Goal: Task Accomplishment & Management: Use online tool/utility

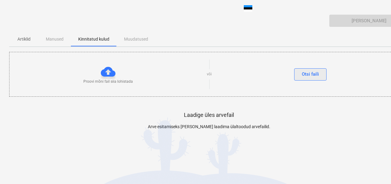
click at [309, 74] on font "Otsi faili" at bounding box center [309, 73] width 17 height 5
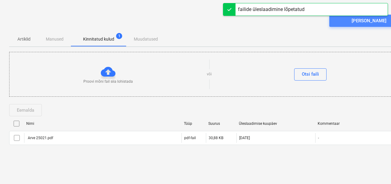
click at [363, 20] on font "Saada arve" at bounding box center [368, 20] width 35 height 5
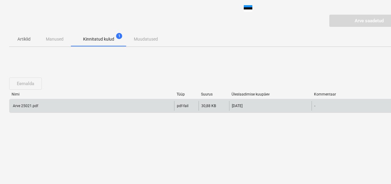
click at [19, 106] on font "Arve 25021.pdf" at bounding box center [25, 106] width 25 height 4
